Goal: Information Seeking & Learning: Check status

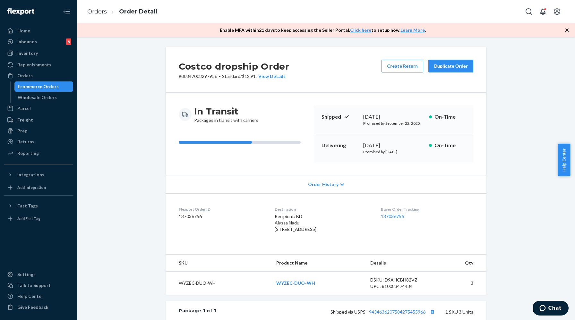
scroll to position [139, 0]
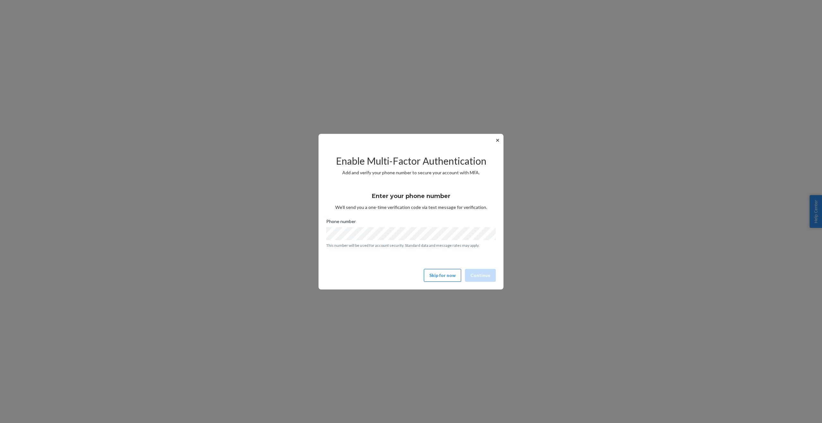
click at [437, 273] on button "Skip for now" at bounding box center [442, 275] width 37 height 13
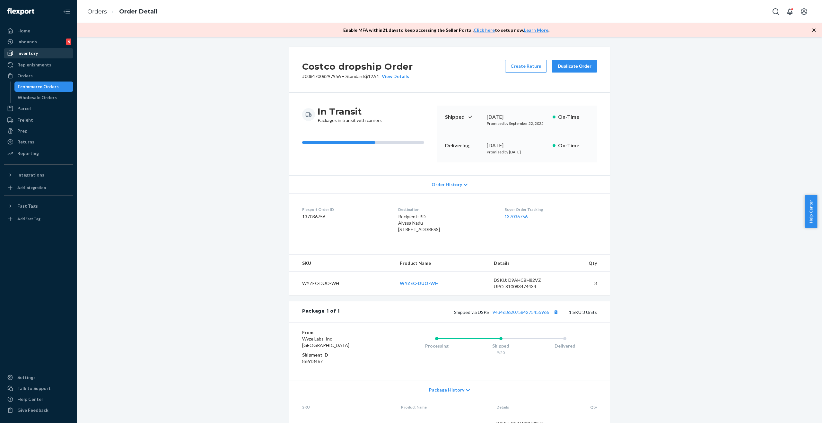
click at [38, 54] on div "Inventory" at bounding box center [38, 53] width 68 height 9
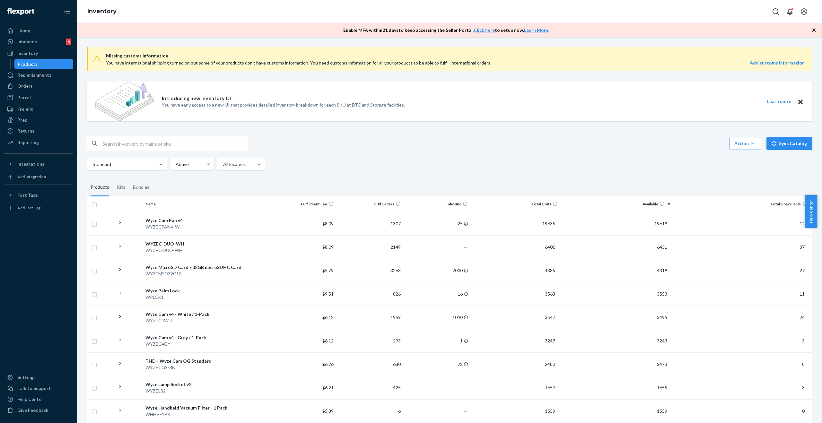
click at [191, 143] on input "text" at bounding box center [174, 143] width 144 height 13
paste input "1910859"
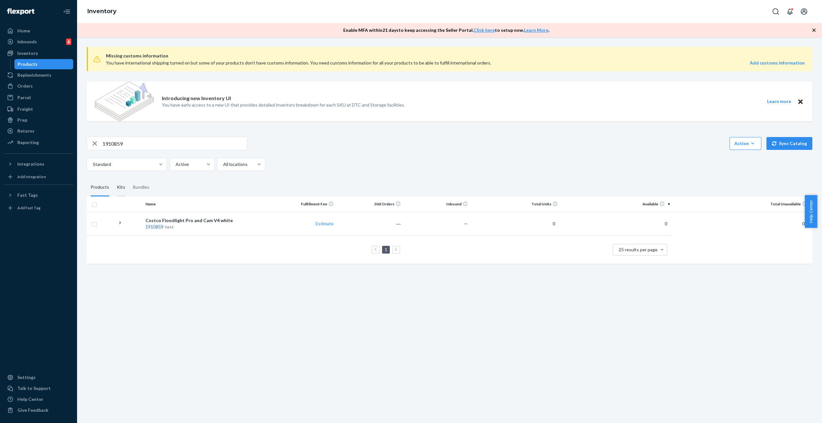
click at [119, 189] on div "Kits" at bounding box center [121, 187] width 8 height 18
click at [113, 178] on input "Kits" at bounding box center [113, 178] width 0 height 0
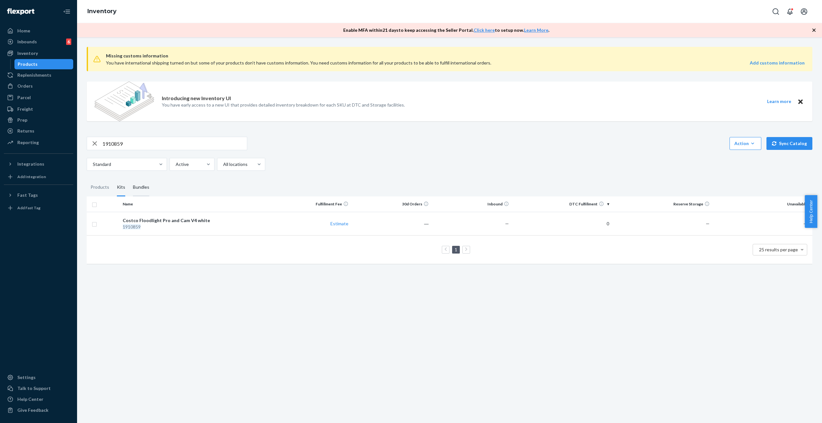
click at [141, 191] on div "Bundles" at bounding box center [141, 187] width 16 height 18
click at [129, 178] on input "Bundles" at bounding box center [129, 178] width 0 height 0
click at [134, 146] on input "1910859" at bounding box center [174, 143] width 144 height 13
paste input "67206"
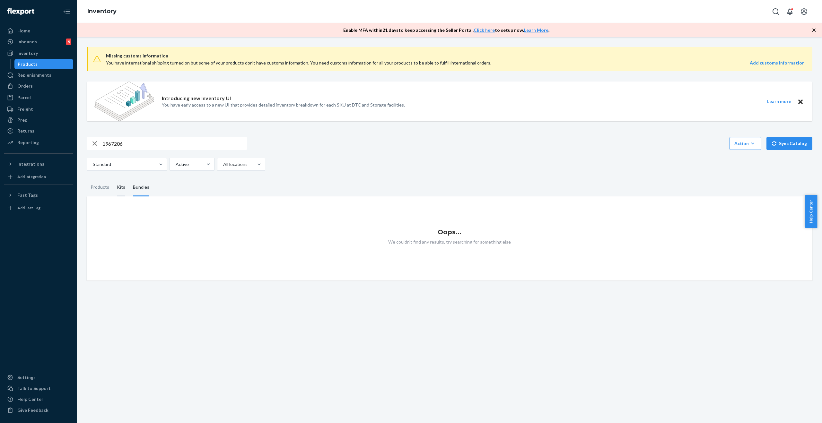
click at [121, 189] on div "Kits" at bounding box center [121, 187] width 8 height 18
click at [113, 178] on input "Kits" at bounding box center [113, 178] width 0 height 0
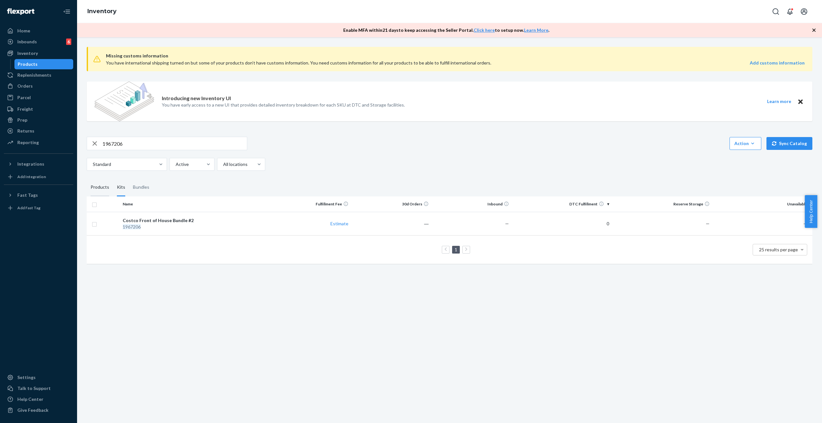
click at [108, 189] on div "Products" at bounding box center [100, 187] width 26 height 18
click at [87, 178] on input "Products" at bounding box center [87, 178] width 0 height 0
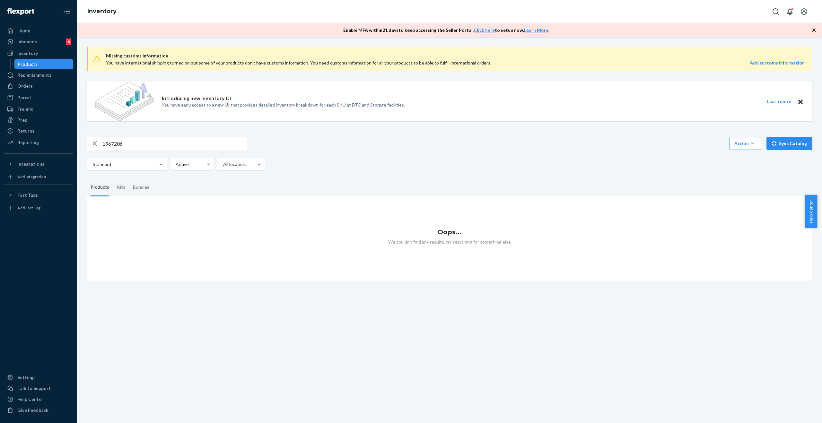
click at [136, 145] on input "1967206" at bounding box center [174, 143] width 144 height 13
paste input "75281"
click at [119, 190] on div "Kits" at bounding box center [121, 187] width 8 height 18
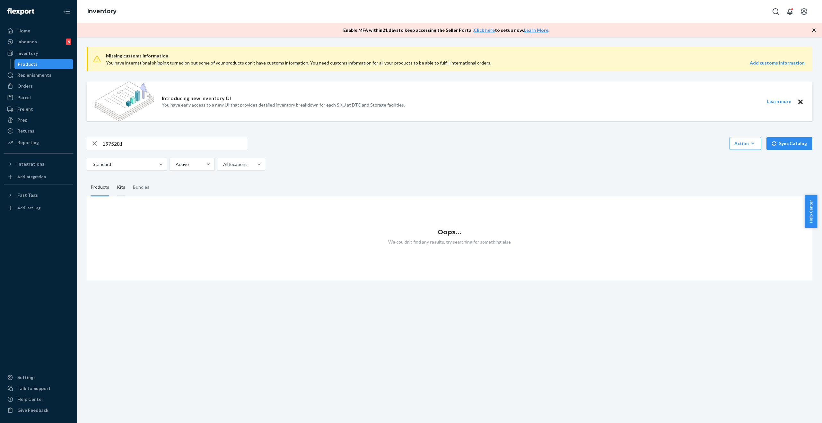
click at [113, 178] on input "Kits" at bounding box center [113, 178] width 0 height 0
click at [138, 190] on div "Bundles" at bounding box center [141, 187] width 16 height 18
click at [129, 178] on input "Bundles" at bounding box center [129, 178] width 0 height 0
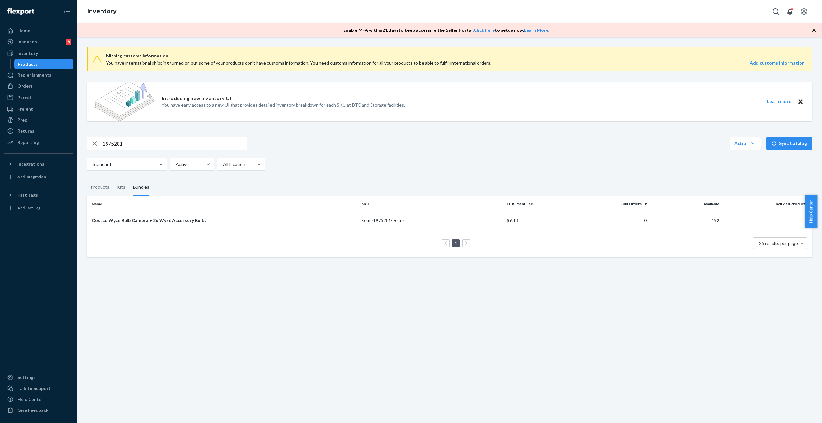
click at [154, 140] on input "1975281" at bounding box center [174, 143] width 144 height 13
paste input "2"
click at [116, 189] on div "Kits" at bounding box center [121, 187] width 16 height 18
click at [113, 178] on input "Kits" at bounding box center [113, 178] width 0 height 0
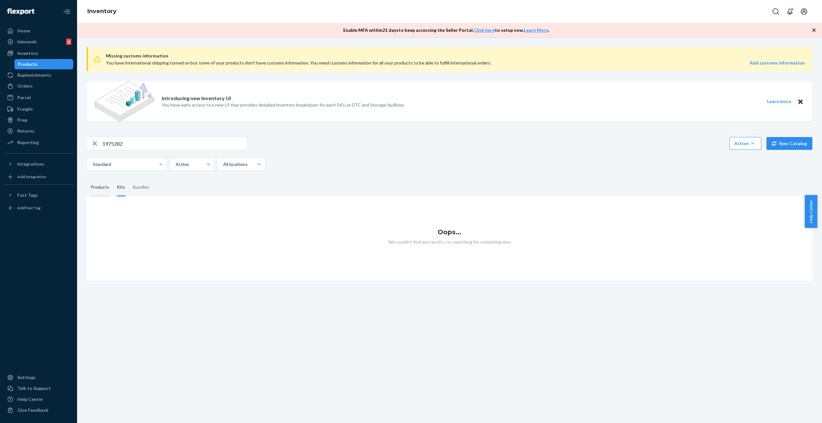
click at [103, 189] on div "Products" at bounding box center [100, 187] width 19 height 18
click at [87, 178] on input "Products" at bounding box center [87, 178] width 0 height 0
click at [134, 147] on input "1975282" at bounding box center [174, 143] width 144 height 13
paste input "3"
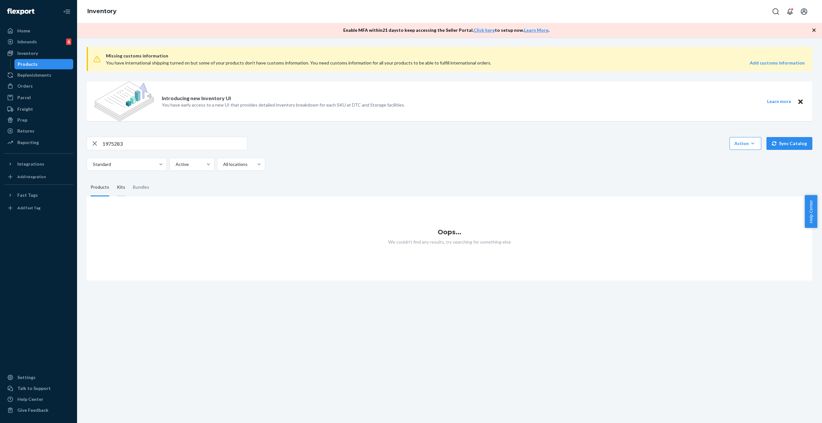
click at [126, 188] on div "Kits" at bounding box center [121, 187] width 16 height 18
click at [113, 178] on input "Kits" at bounding box center [113, 178] width 0 height 0
click at [135, 188] on div "Bundles" at bounding box center [141, 187] width 16 height 18
click at [129, 178] on input "Bundles" at bounding box center [129, 178] width 0 height 0
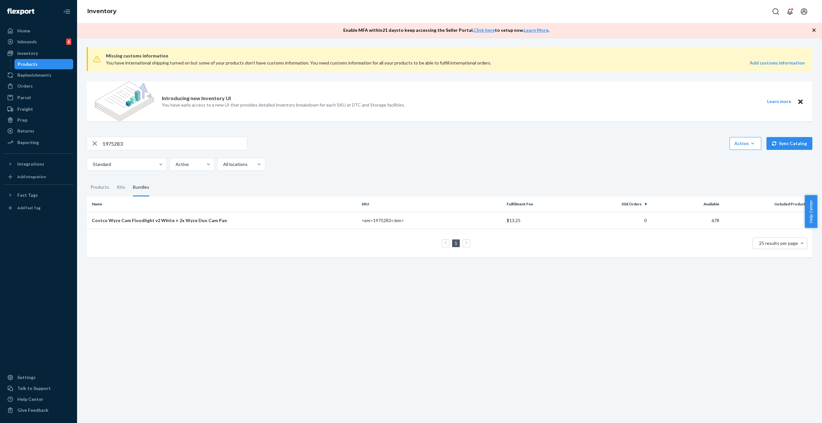
click at [137, 143] on input "1975283" at bounding box center [174, 143] width 144 height 13
paste input "4"
click at [160, 143] on input "1975284" at bounding box center [174, 143] width 144 height 13
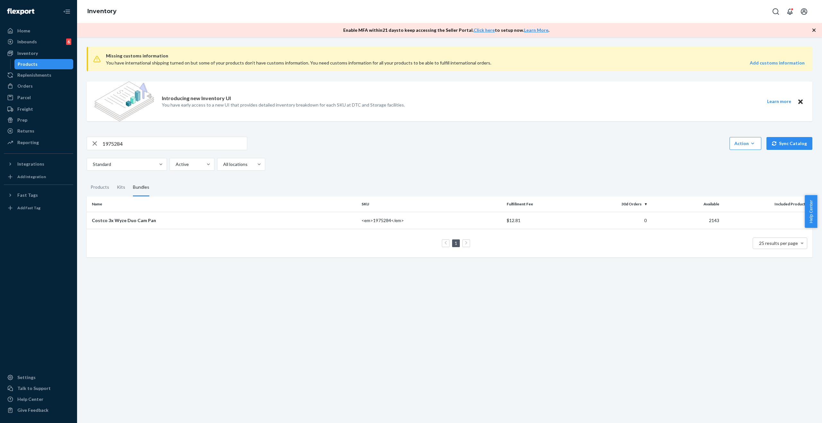
click at [160, 143] on input "1975284" at bounding box center [174, 143] width 144 height 13
paste input "7719"
type input "1977719"
